Goal: Find contact information

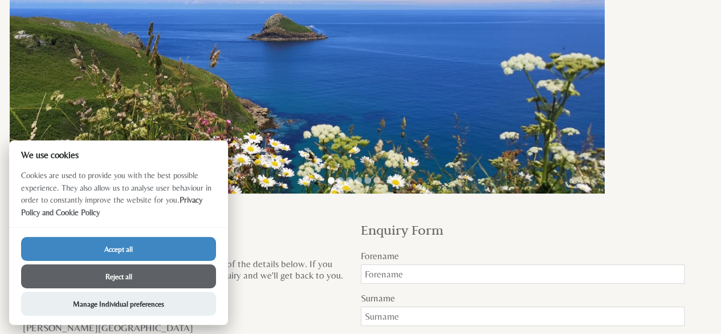
scroll to position [115, 0]
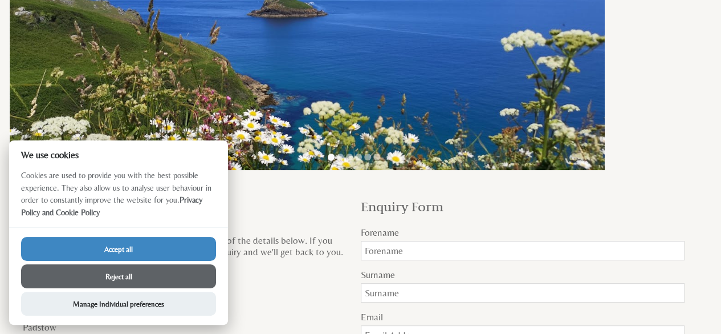
click at [168, 244] on button "Accept all" at bounding box center [118, 249] width 195 height 24
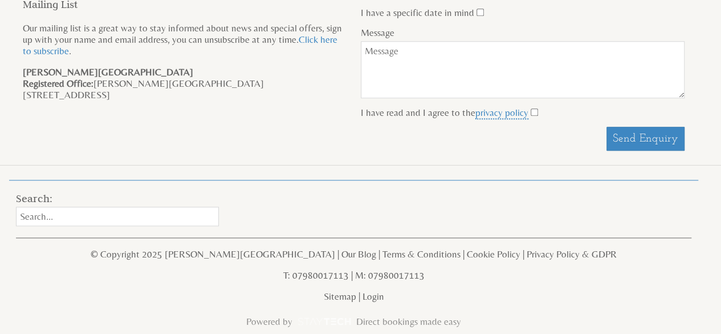
scroll to position [567, 0]
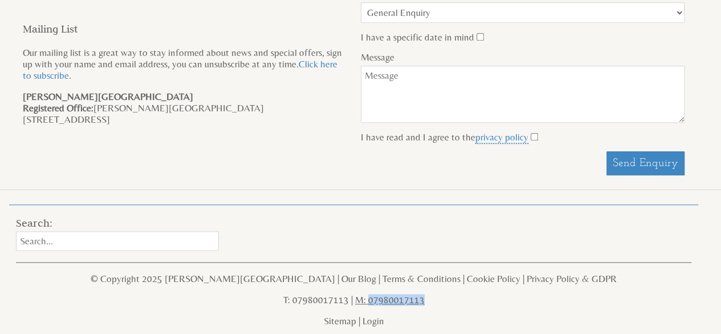
drag, startPoint x: 432, startPoint y: 270, endPoint x: 368, endPoint y: 269, distance: 63.9
click at [368, 294] on p "T: 07980017113 | M: 07980017113" at bounding box center [354, 299] width 676 height 11
copy link "07980017113"
